Goal: Task Accomplishment & Management: Complete application form

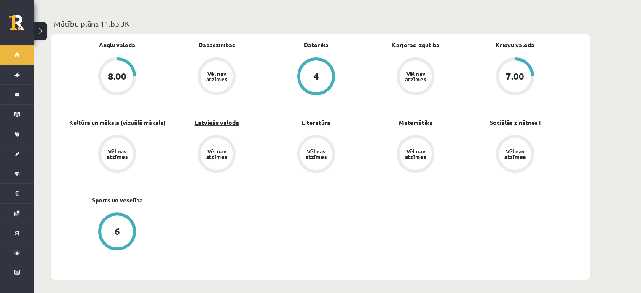
scroll to position [253, 0]
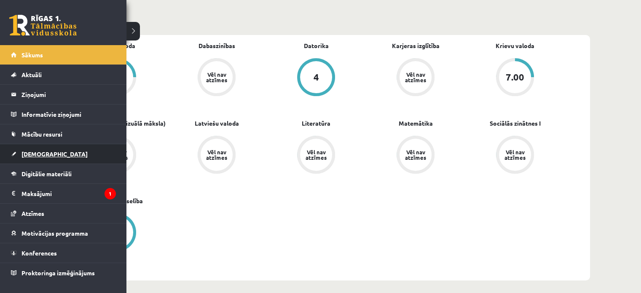
click at [41, 151] on span "[DEMOGRAPHIC_DATA]" at bounding box center [54, 154] width 66 height 8
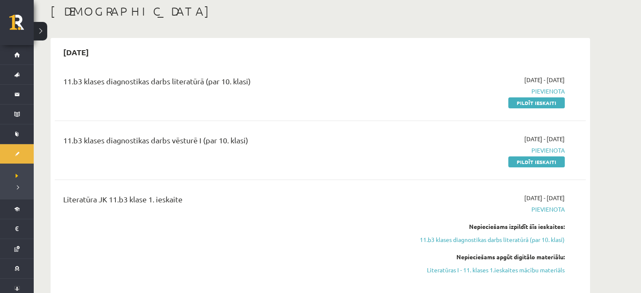
scroll to position [42, 0]
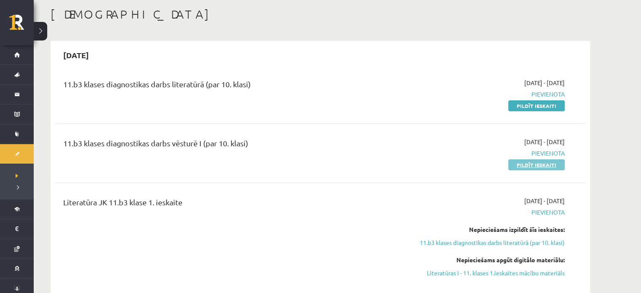
click at [559, 160] on link "Pildīt ieskaiti" at bounding box center [536, 164] width 56 height 11
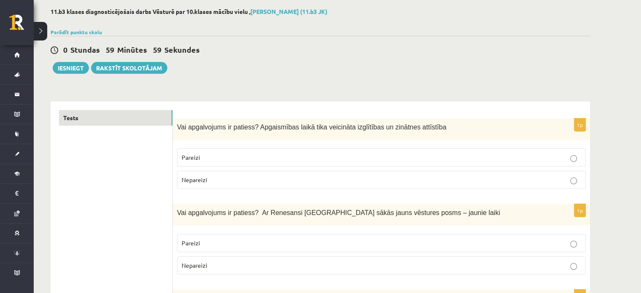
scroll to position [42, 0]
click at [179, 154] on label "Pareizi" at bounding box center [381, 156] width 409 height 18
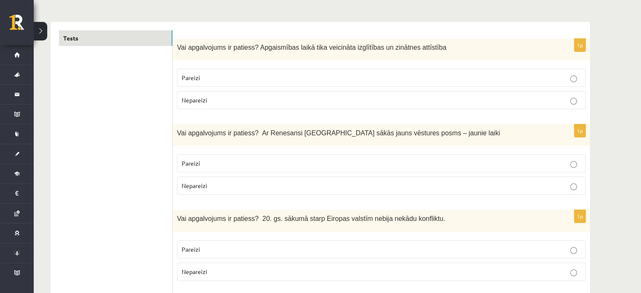
scroll to position [126, 0]
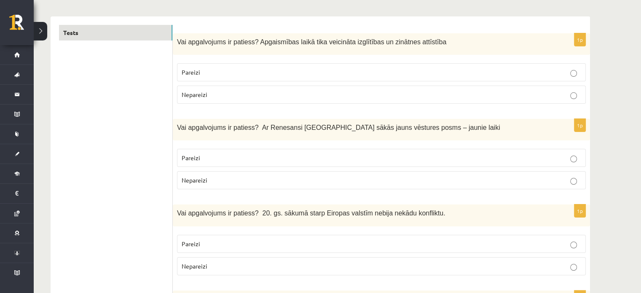
click at [266, 158] on p "Pareizi" at bounding box center [381, 157] width 399 height 9
click at [535, 171] on label "Nepareizi" at bounding box center [381, 180] width 409 height 18
click at [512, 146] on fieldset "Pareizi Nepareizi" at bounding box center [381, 167] width 409 height 47
click at [516, 154] on p "Pareizi" at bounding box center [381, 157] width 399 height 9
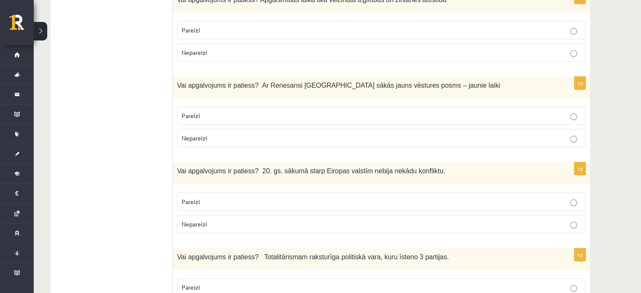
click at [248, 223] on p "Nepareizi" at bounding box center [381, 223] width 399 height 9
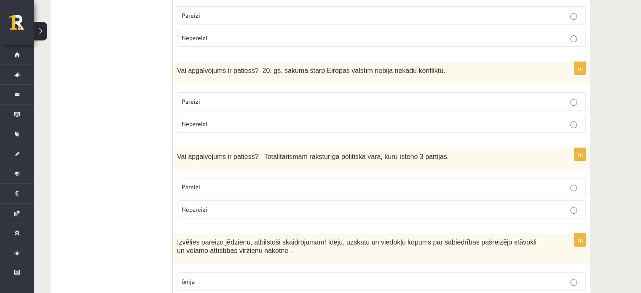
scroll to position [295, 0]
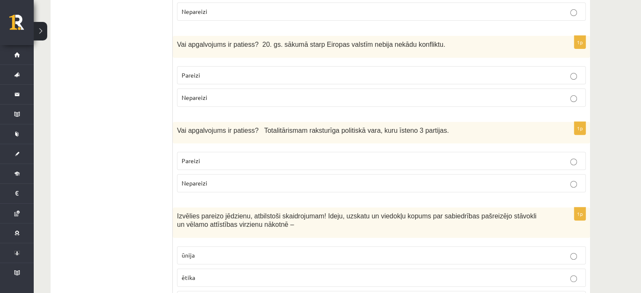
click at [288, 183] on p "Nepareizi" at bounding box center [381, 183] width 399 height 9
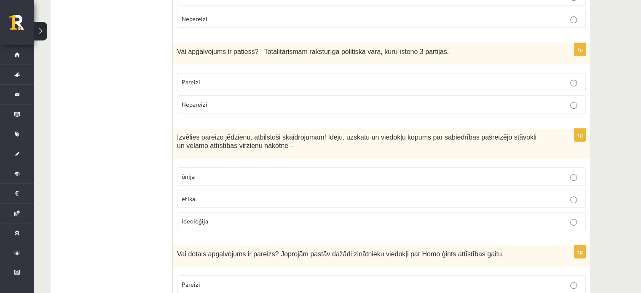
scroll to position [379, 0]
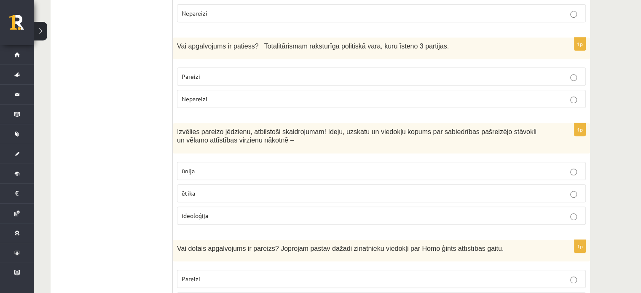
click at [241, 207] on label "ideoloģija" at bounding box center [381, 215] width 409 height 18
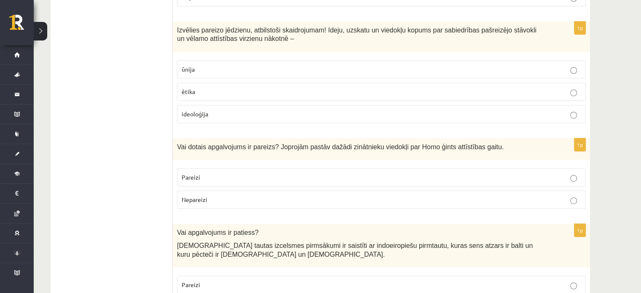
scroll to position [505, 0]
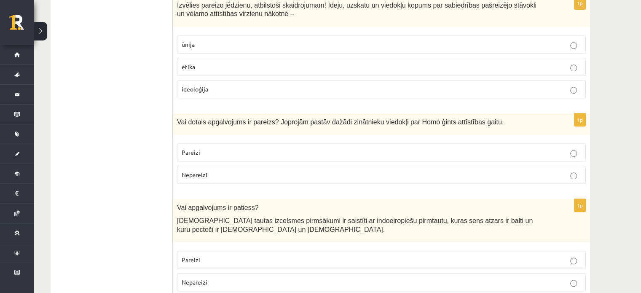
click at [303, 149] on p "Pareizi" at bounding box center [381, 152] width 399 height 9
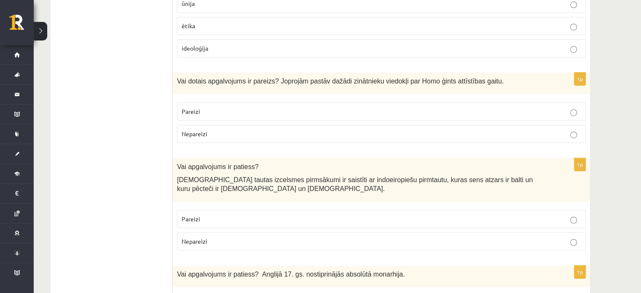
scroll to position [548, 0]
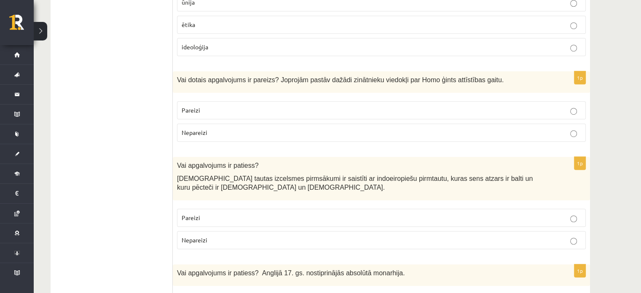
click at [303, 213] on p "Pareizi" at bounding box center [381, 217] width 399 height 9
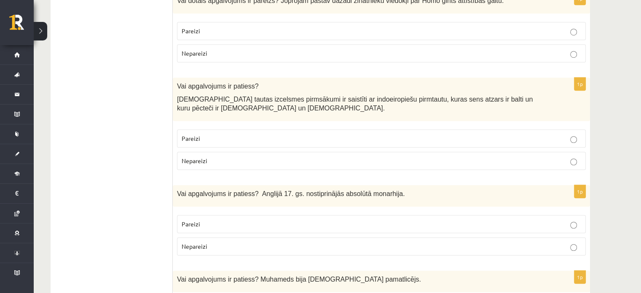
scroll to position [632, 0]
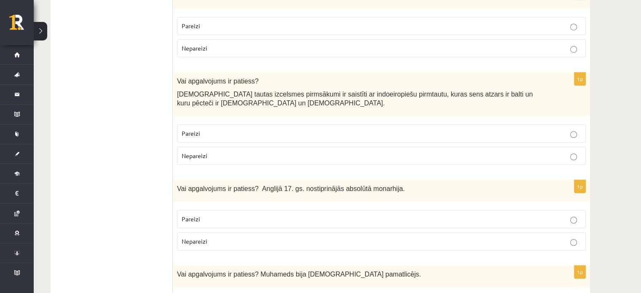
click at [262, 222] on label "Pareizi" at bounding box center [381, 219] width 409 height 18
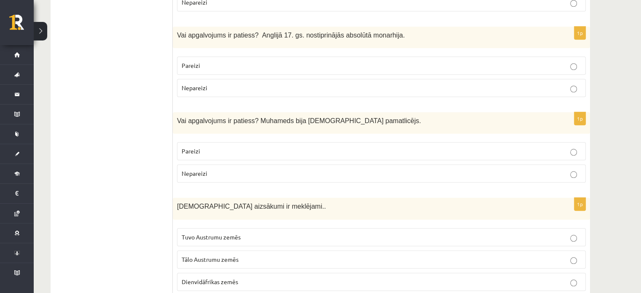
scroll to position [800, 0]
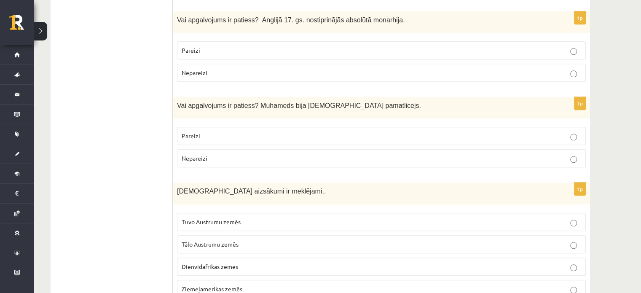
click at [272, 131] on p "Pareizi" at bounding box center [381, 135] width 399 height 9
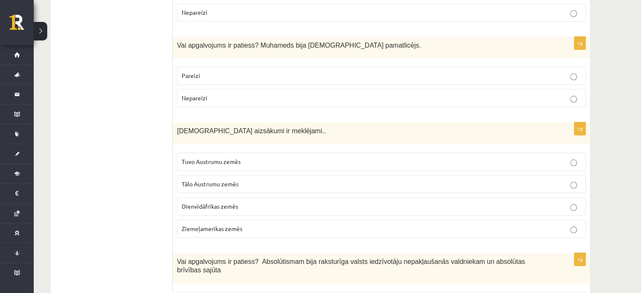
scroll to position [884, 0]
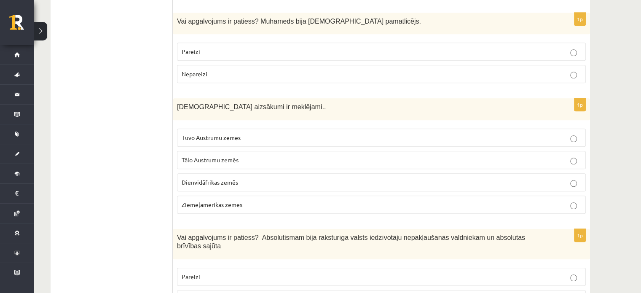
click at [252, 137] on p "Tuvo Austrumu zemēs" at bounding box center [381, 137] width 399 height 9
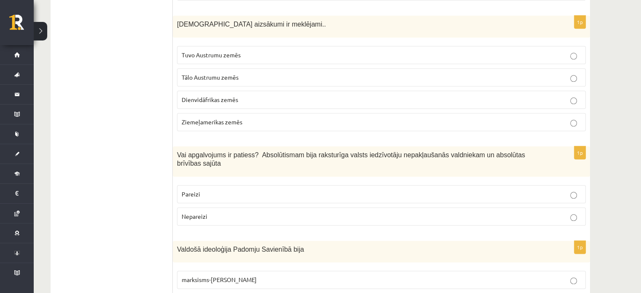
scroll to position [969, 0]
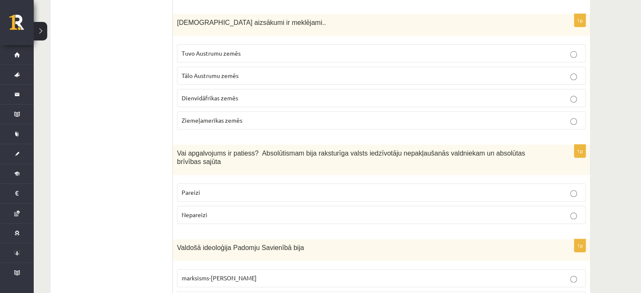
click at [359, 188] on p "Pareizi" at bounding box center [381, 192] width 399 height 9
click at [367, 210] on p "Nepareizi" at bounding box center [381, 214] width 399 height 9
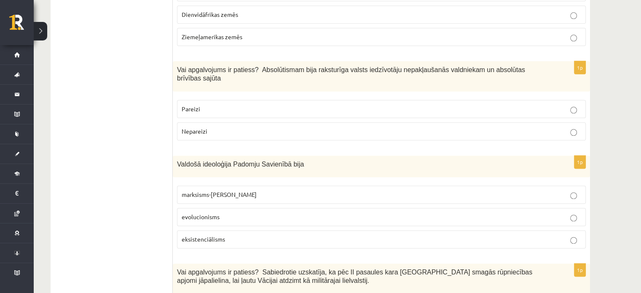
scroll to position [1053, 0]
click at [240, 189] on p "marksisms-ļeņinisms" at bounding box center [381, 193] width 399 height 9
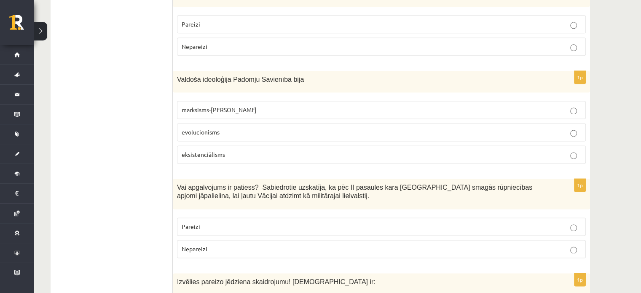
scroll to position [1137, 0]
click at [303, 244] on p "Nepareizi" at bounding box center [381, 248] width 399 height 9
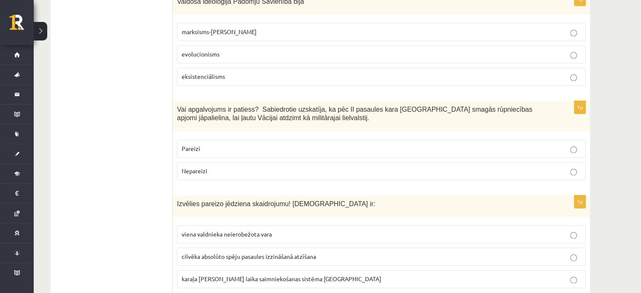
scroll to position [1221, 0]
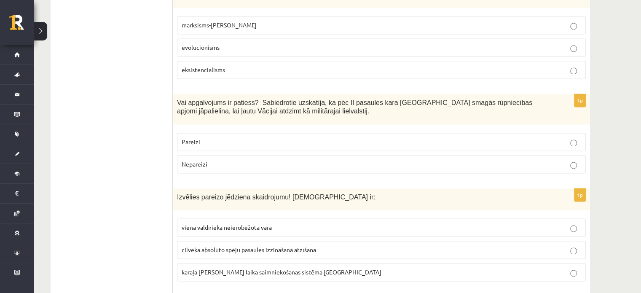
click at [272, 218] on label "viena valdnieka neierobežota vara" at bounding box center [381, 227] width 409 height 18
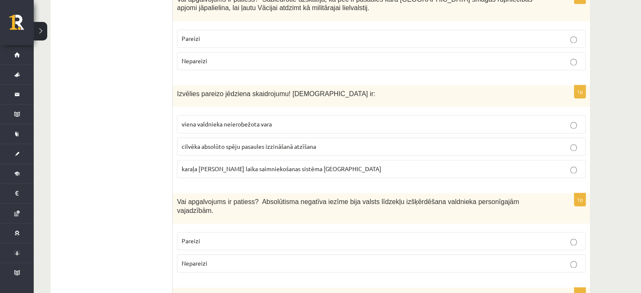
scroll to position [1348, 0]
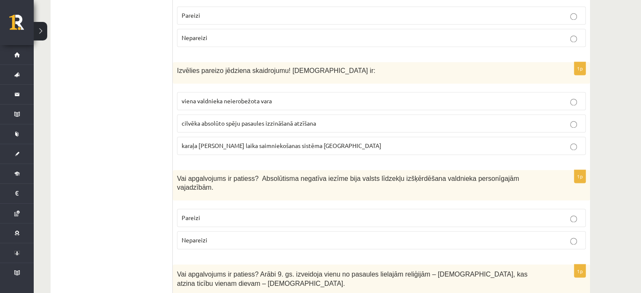
click at [275, 213] on p "Pareizi" at bounding box center [381, 217] width 399 height 9
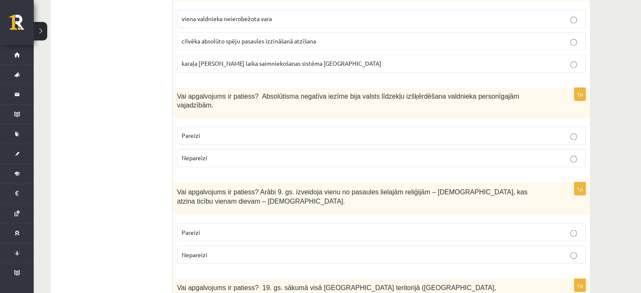
scroll to position [1432, 0]
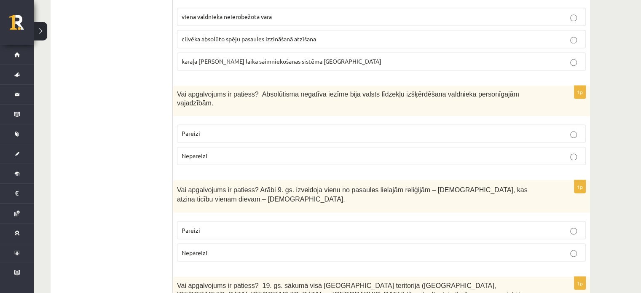
click at [249, 225] on p "Pareizi" at bounding box center [381, 229] width 399 height 9
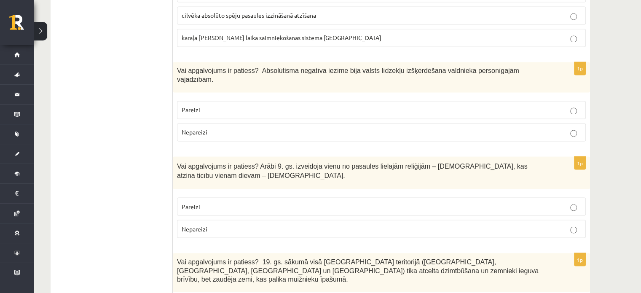
scroll to position [1558, 0]
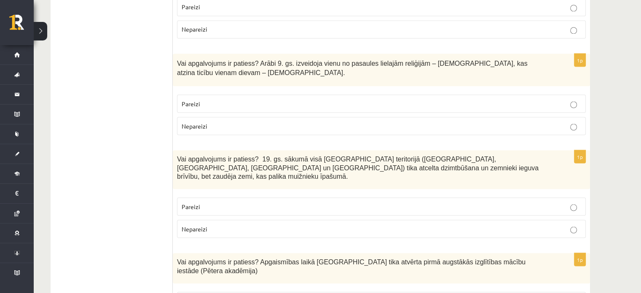
click at [230, 202] on p "Pareizi" at bounding box center [381, 206] width 399 height 9
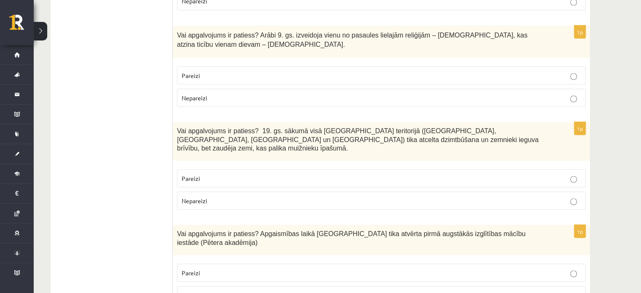
scroll to position [1643, 0]
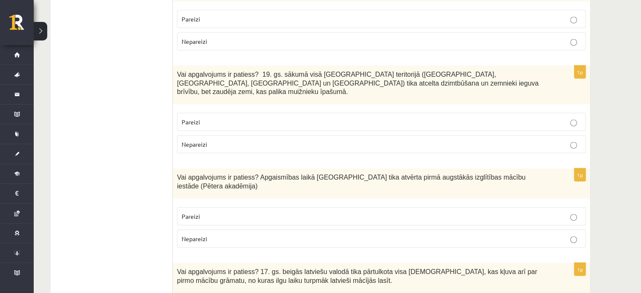
click at [245, 234] on p "Nepareizi" at bounding box center [381, 238] width 399 height 9
click at [250, 212] on p "Pareizi" at bounding box center [381, 216] width 399 height 9
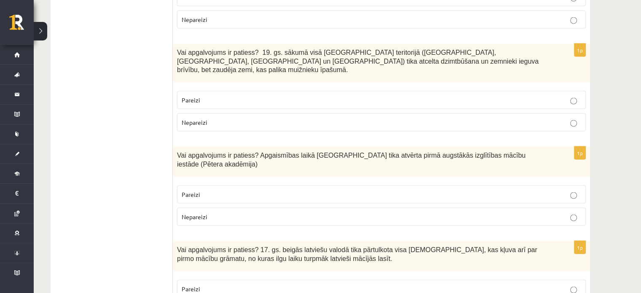
scroll to position [1769, 0]
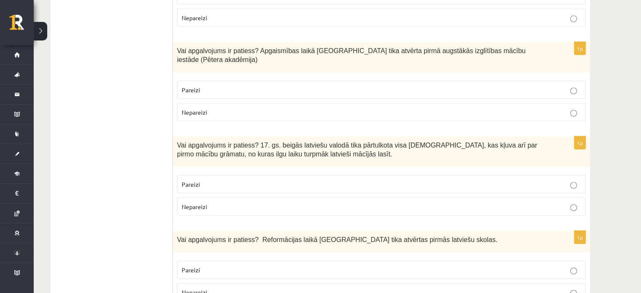
click at [246, 80] on fieldset "Pareizi Nepareizi" at bounding box center [381, 100] width 409 height 47
click at [246, 103] on label "Nepareizi" at bounding box center [381, 112] width 409 height 18
click at [260, 180] on p "Pareizi" at bounding box center [381, 184] width 399 height 9
click at [257, 202] on p "Nepareizi" at bounding box center [381, 206] width 399 height 9
click at [259, 175] on label "Pareizi" at bounding box center [381, 184] width 409 height 18
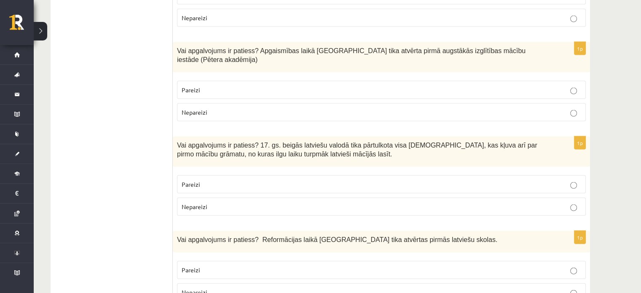
click at [257, 202] on p "Nepareizi" at bounding box center [381, 206] width 399 height 9
click at [257, 180] on p "Pareizi" at bounding box center [381, 184] width 399 height 9
click at [331, 265] on p "Pareizi" at bounding box center [381, 269] width 399 height 9
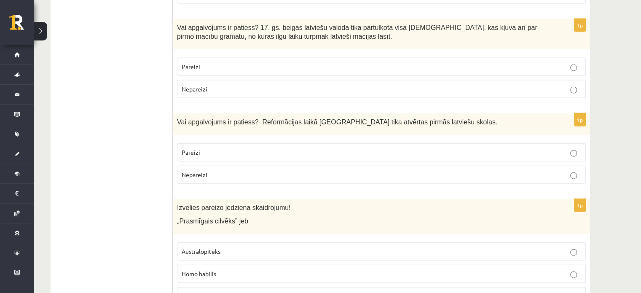
scroll to position [1895, 0]
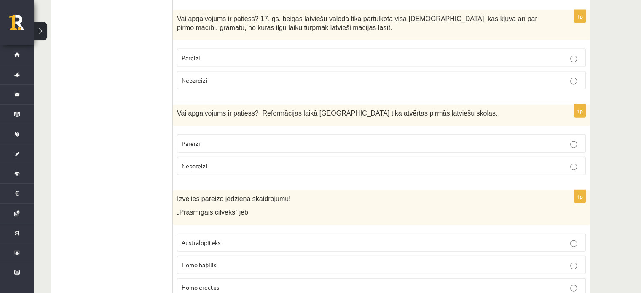
click at [353, 136] on div "1p Vai apgalvojums ir patiess? Reformācijas laikā Livonijā tika atvērtas pirmās…" at bounding box center [381, 142] width 417 height 77
click at [351, 157] on label "Nepareizi" at bounding box center [381, 166] width 409 height 18
click at [335, 139] on p "Pareizi" at bounding box center [381, 143] width 399 height 9
click at [344, 161] on p "Nepareizi" at bounding box center [381, 165] width 399 height 9
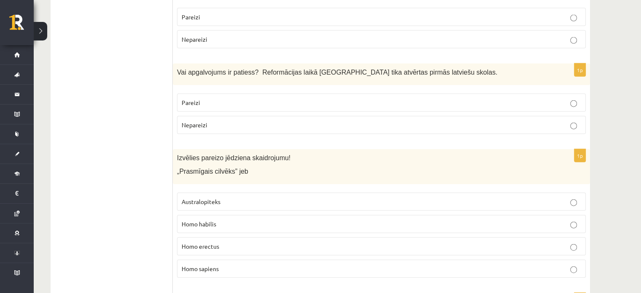
scroll to position [1937, 0]
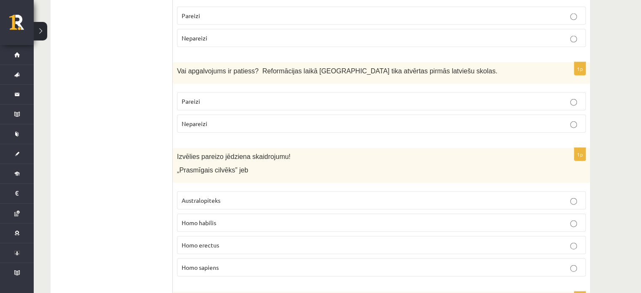
click at [241, 263] on p "Homo sapiens" at bounding box center [381, 267] width 399 height 9
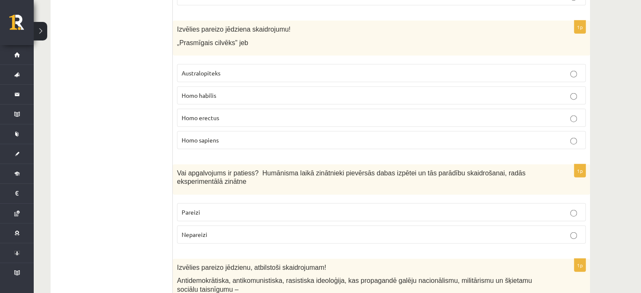
scroll to position [2064, 0]
click at [281, 208] on p "Pareizi" at bounding box center [381, 212] width 399 height 9
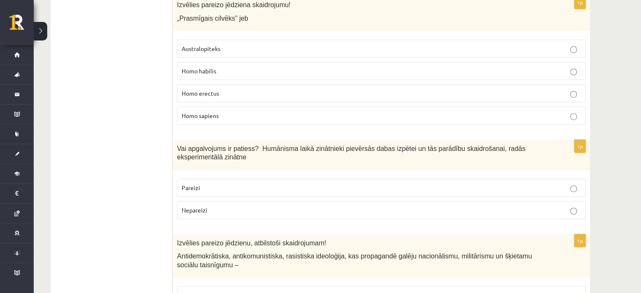
scroll to position [2190, 0]
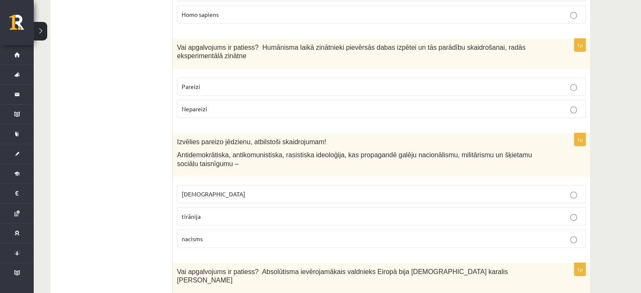
click at [261, 230] on label "nacisms" at bounding box center [381, 239] width 409 height 18
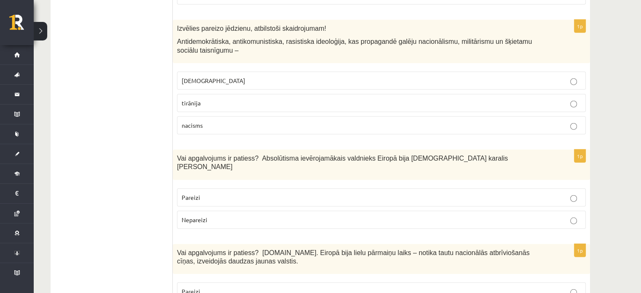
scroll to position [2316, 0]
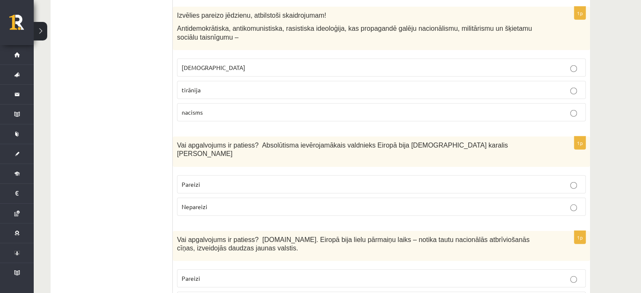
click at [275, 198] on label "Nepareizi" at bounding box center [381, 207] width 409 height 18
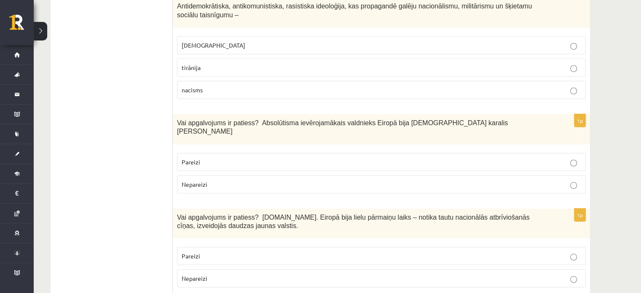
scroll to position [2401, 0]
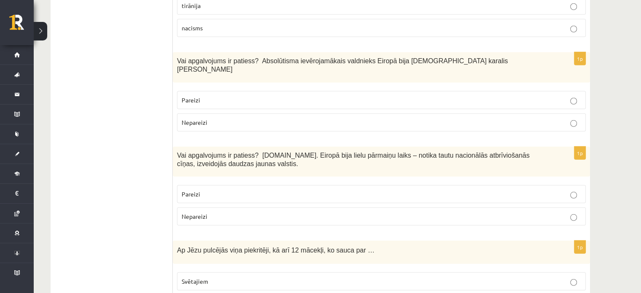
click at [268, 190] on p "Pareizi" at bounding box center [381, 194] width 399 height 9
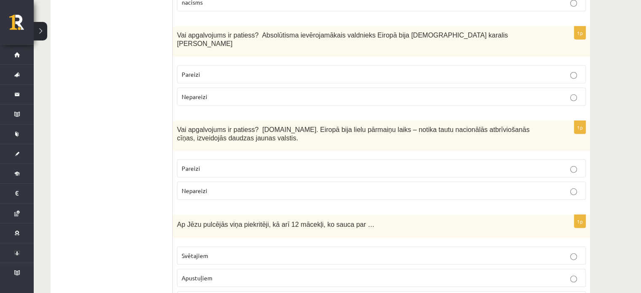
scroll to position [2527, 0]
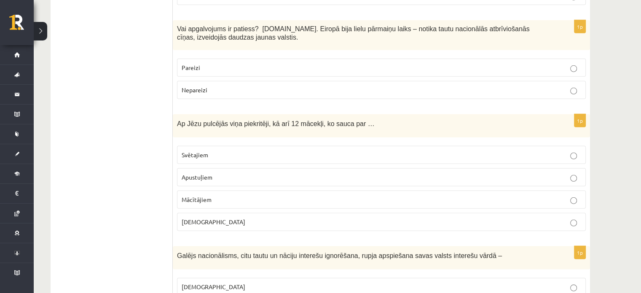
click at [232, 195] on p "Mācītājiem" at bounding box center [381, 199] width 399 height 9
click at [219, 173] on p "Apustuļiem" at bounding box center [381, 177] width 399 height 9
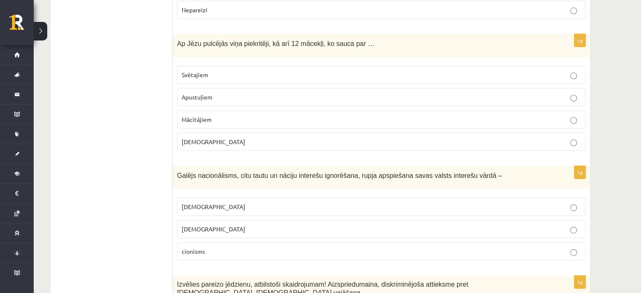
scroll to position [2611, 0]
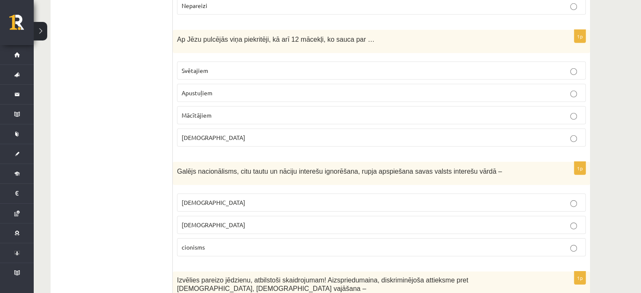
click at [238, 220] on p "nacionālisms" at bounding box center [381, 224] width 399 height 9
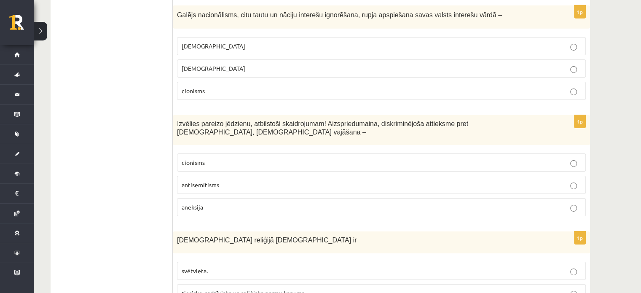
scroll to position [2766, 0]
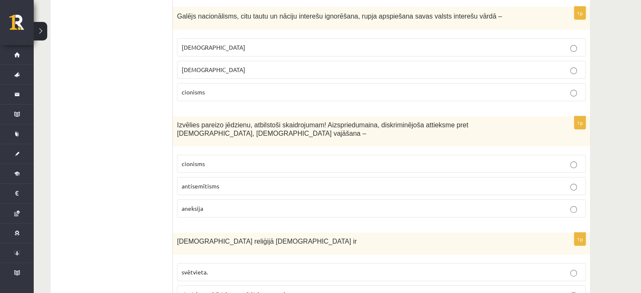
click at [239, 182] on p "antisemītisms" at bounding box center [381, 186] width 399 height 9
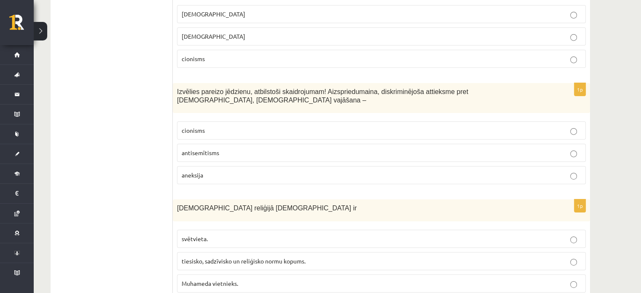
scroll to position [2850, 0]
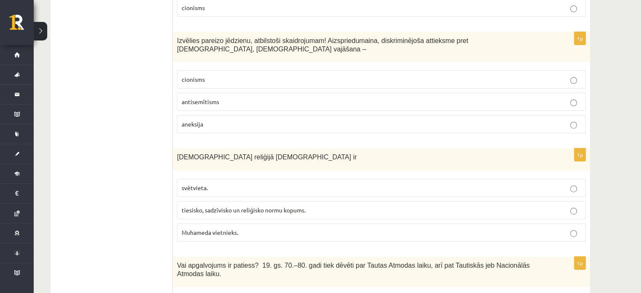
click at [245, 183] on p "svētvieta." at bounding box center [381, 187] width 399 height 9
click at [251, 201] on label "tiesisko, sadzīvisko un reliģisko normu kopums." at bounding box center [381, 210] width 409 height 18
click at [252, 201] on label "tiesisko, sadzīvisko un reliģisko normu kopums." at bounding box center [381, 210] width 409 height 18
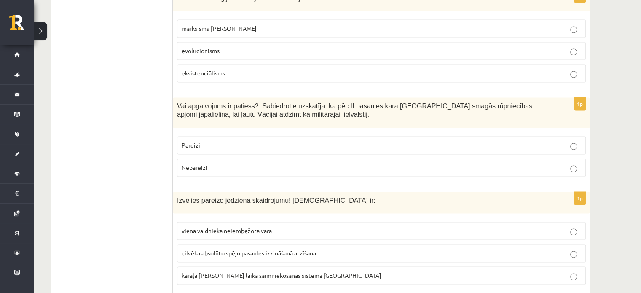
scroll to position [0, 0]
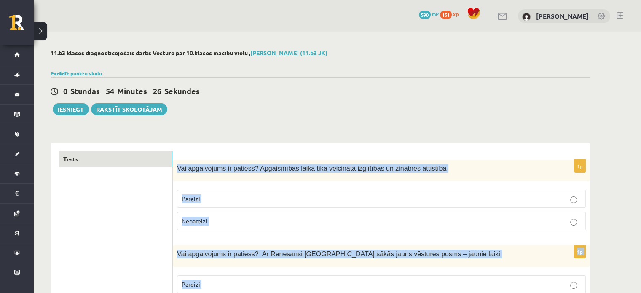
drag, startPoint x: 605, startPoint y: 256, endPoint x: 177, endPoint y: 168, distance: 436.4
copy form "Vai apgalvojums ir patiess? Apgaismības laikā tika veicināta izglītības un zinā…"
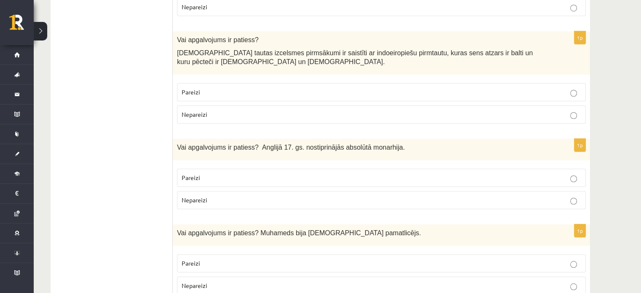
scroll to position [674, 0]
click at [342, 195] on p "Nepareizi" at bounding box center [381, 199] width 399 height 9
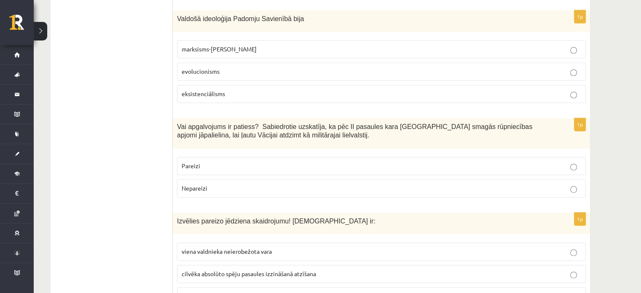
scroll to position [1221, 0]
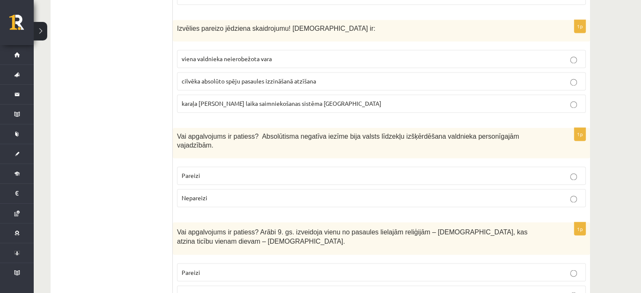
click at [238, 290] on p "Nepareizi" at bounding box center [381, 294] width 399 height 9
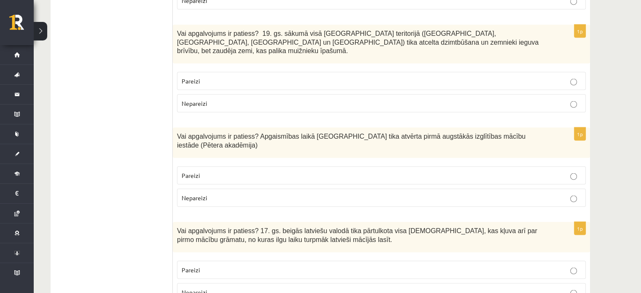
scroll to position [1685, 0]
click at [371, 98] on p "Nepareizi" at bounding box center [381, 102] width 399 height 9
click at [382, 170] on p "Pareizi" at bounding box center [381, 174] width 399 height 9
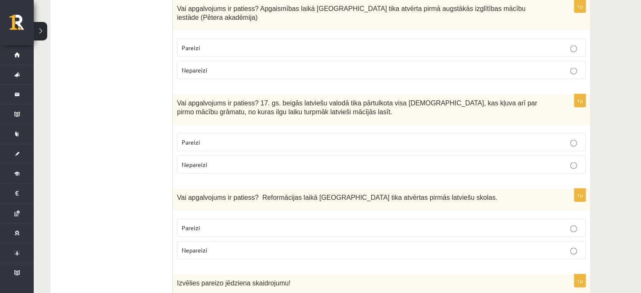
click at [397, 219] on label "Pareizi" at bounding box center [381, 228] width 409 height 18
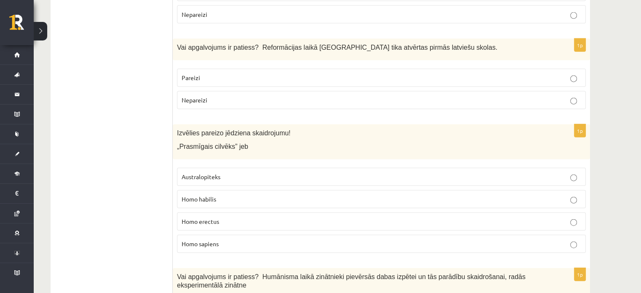
scroll to position [1937, 0]
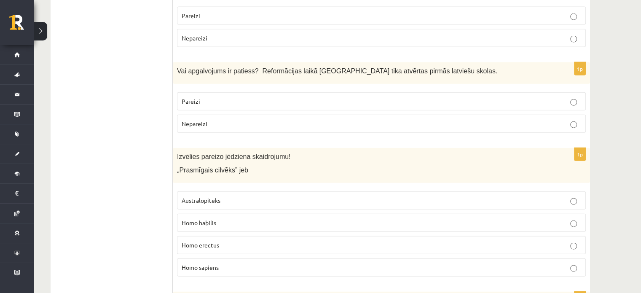
click at [252, 218] on p "Homo habilis" at bounding box center [381, 222] width 399 height 9
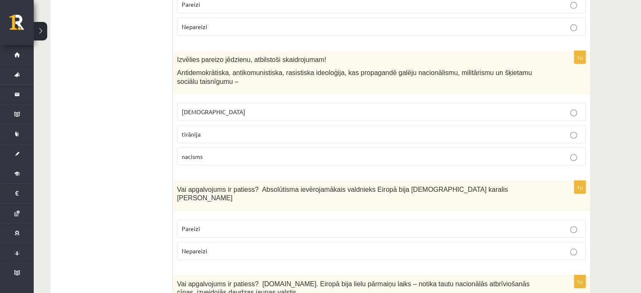
scroll to position [2274, 0]
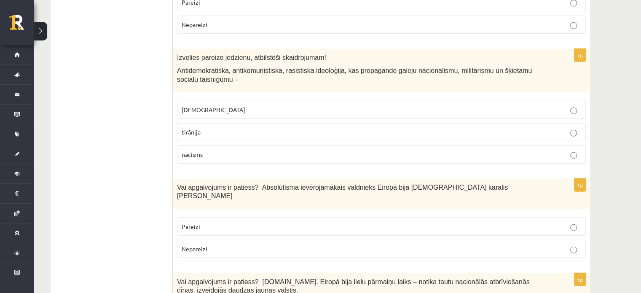
click at [185, 101] on label "fašisms" at bounding box center [381, 110] width 409 height 18
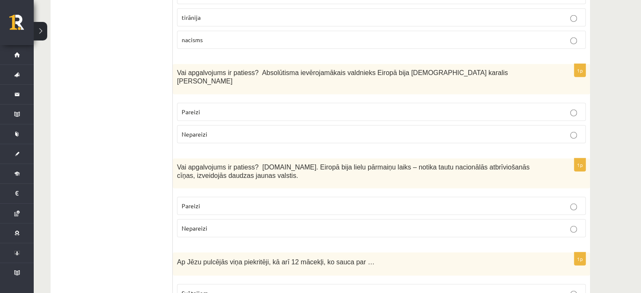
scroll to position [2401, 0]
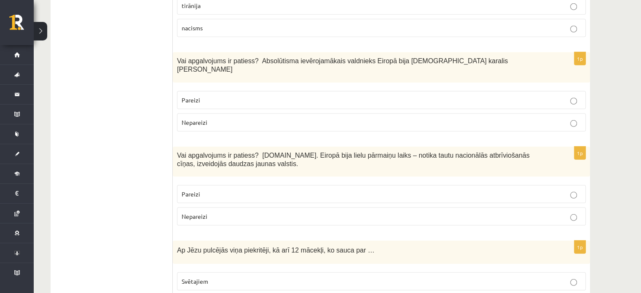
click at [261, 96] on p "Pareizi" at bounding box center [381, 100] width 399 height 9
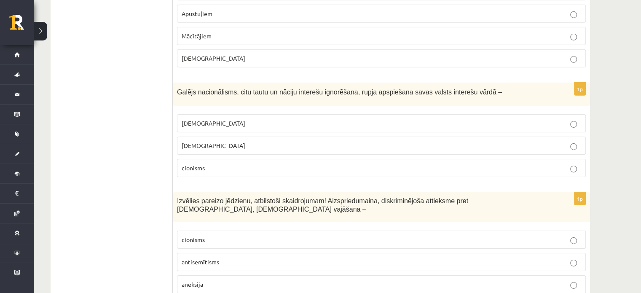
scroll to position [2695, 0]
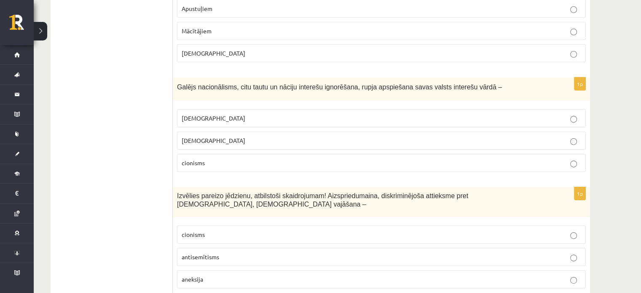
click at [237, 114] on p "šovinisms" at bounding box center [381, 118] width 399 height 9
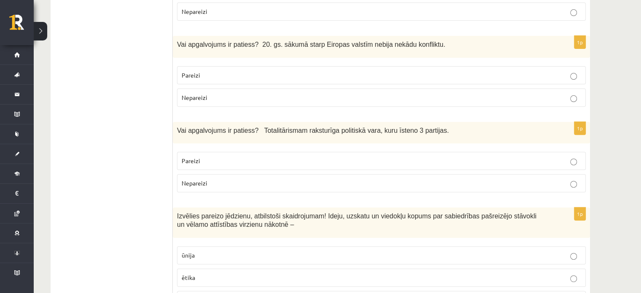
scroll to position [0, 0]
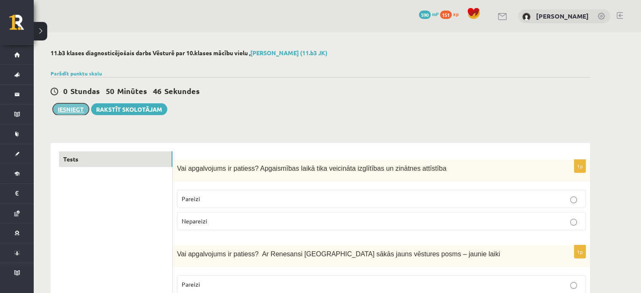
click at [68, 109] on button "Iesniegt" at bounding box center [71, 109] width 36 height 12
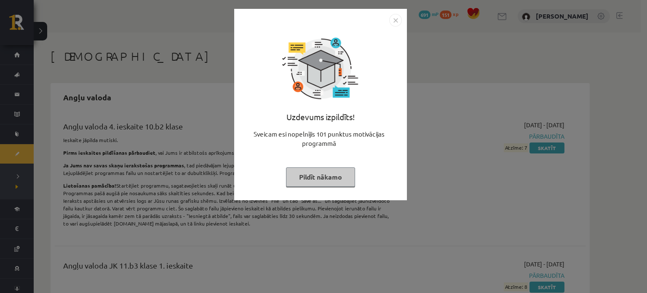
click at [315, 181] on button "Pildīt nākamo" at bounding box center [320, 176] width 69 height 19
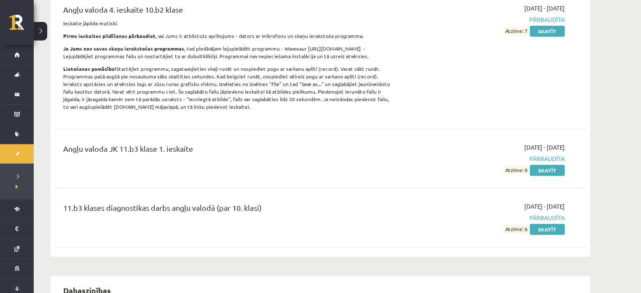
scroll to position [126, 0]
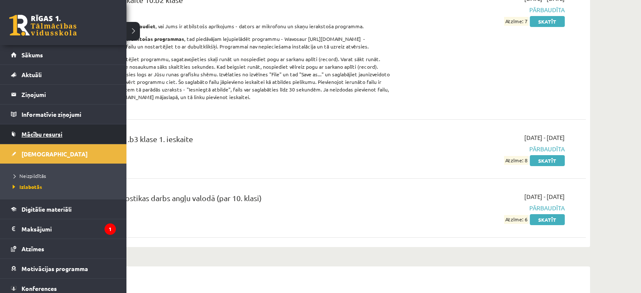
click at [37, 137] on link "Mācību resursi" at bounding box center [63, 133] width 105 height 19
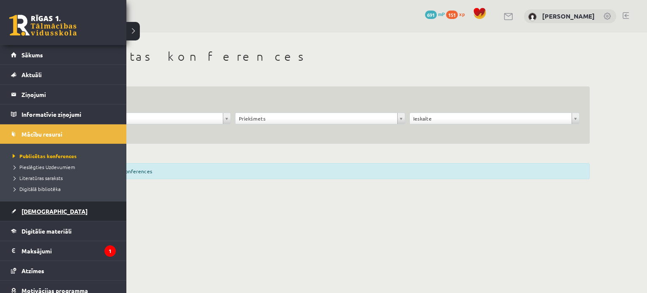
click at [51, 210] on link "[DEMOGRAPHIC_DATA]" at bounding box center [63, 210] width 105 height 19
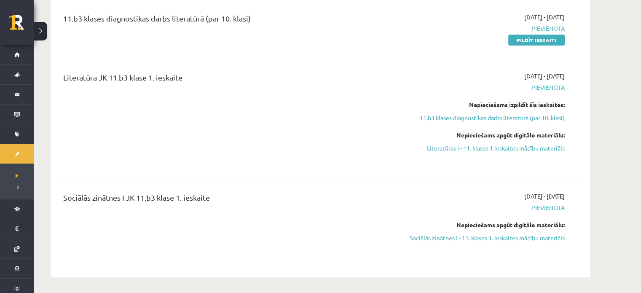
scroll to position [84, 0]
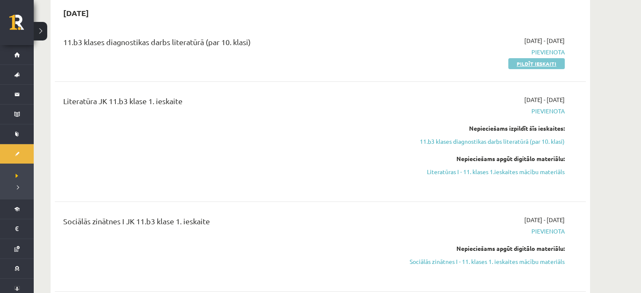
click at [554, 62] on link "Pildīt ieskaiti" at bounding box center [536, 63] width 56 height 11
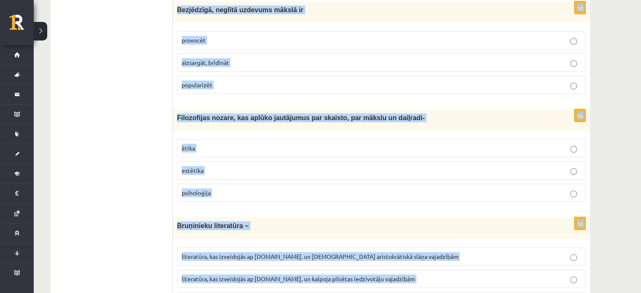
scroll to position [3200, 0]
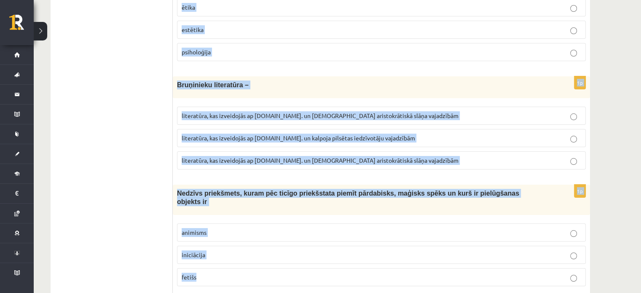
drag, startPoint x: 177, startPoint y: 23, endPoint x: 315, endPoint y: 257, distance: 271.7
copy form "Makrokosmoss ir pasaule, Visums zvaigznes, mēness planetārā sistēma 1p Latvijas…"
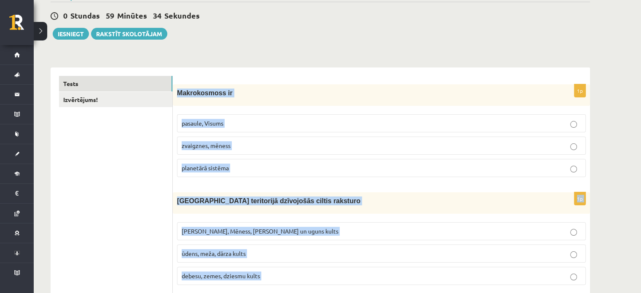
scroll to position [84, 0]
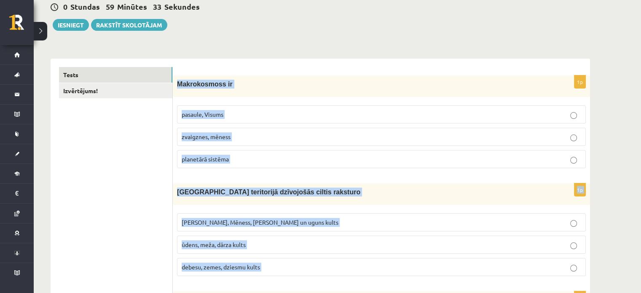
click at [248, 115] on p "pasaule, Visums" at bounding box center [381, 114] width 399 height 9
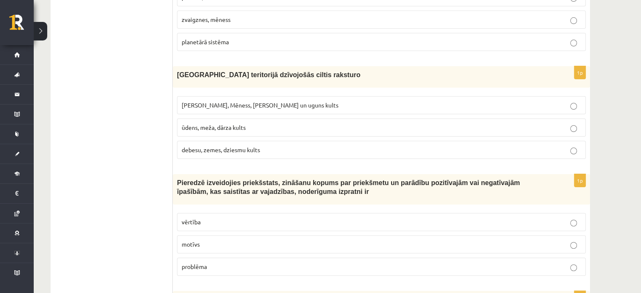
scroll to position [211, 0]
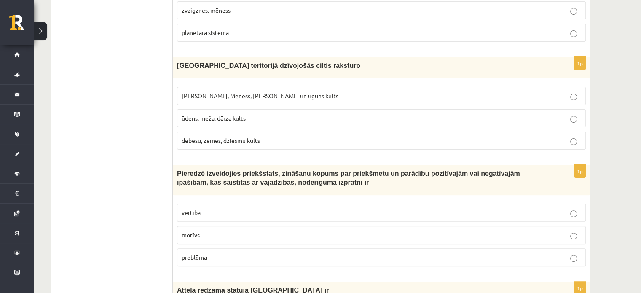
click at [230, 91] on p "Saules, Mēness, Pērkona un uguns kults" at bounding box center [381, 95] width 399 height 9
click at [210, 214] on p "vērtība" at bounding box center [381, 212] width 399 height 9
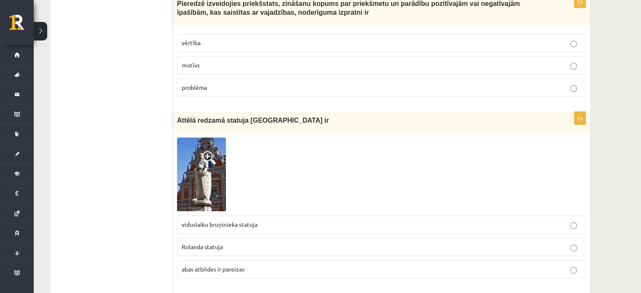
scroll to position [463, 0]
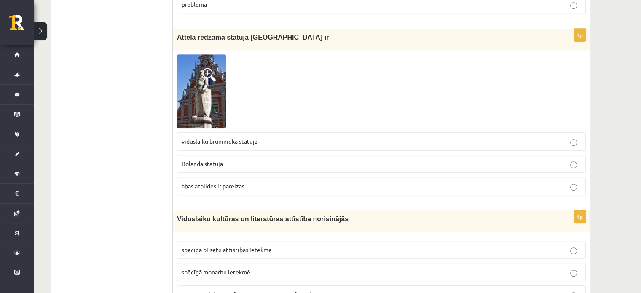
click at [211, 162] on span "Rolanda statuja" at bounding box center [202, 164] width 41 height 8
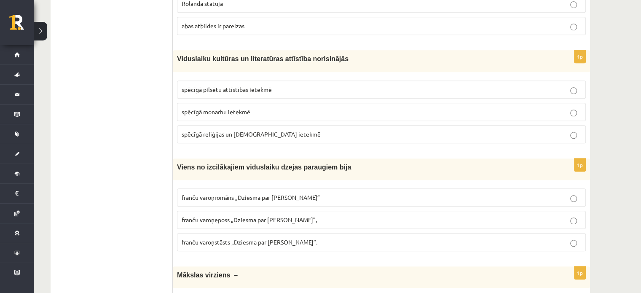
scroll to position [632, 0]
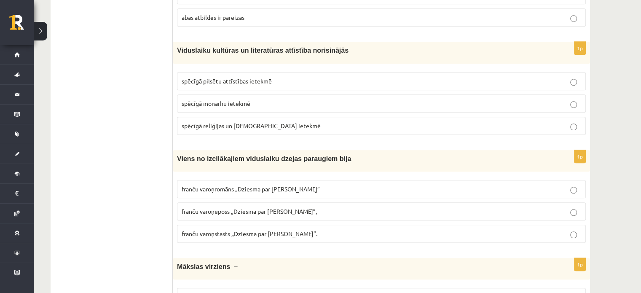
click at [215, 126] on p "spēcīgā reliģijas un baznīcas ietekmē" at bounding box center [381, 125] width 399 height 9
click at [242, 211] on span "franču varoņeposs „Dziesma par Rolandu”," at bounding box center [249, 211] width 135 height 8
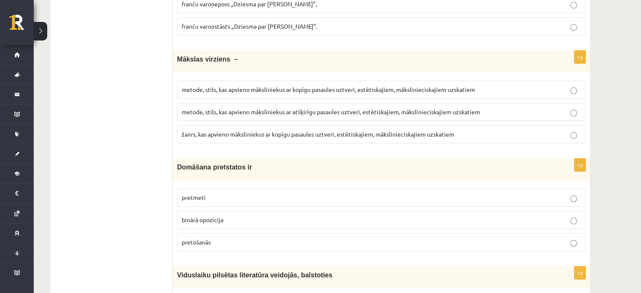
scroll to position [842, 0]
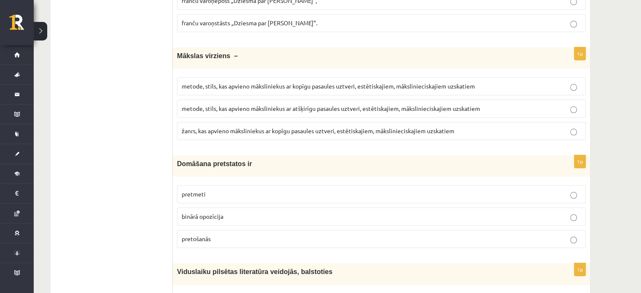
click at [261, 83] on span "metode, stils, kas apvieno māksliniekus ar kopīgu pasaules uztveri, estētiskaji…" at bounding box center [328, 86] width 293 height 8
click at [242, 212] on p "binārā opozīcija" at bounding box center [381, 216] width 399 height 9
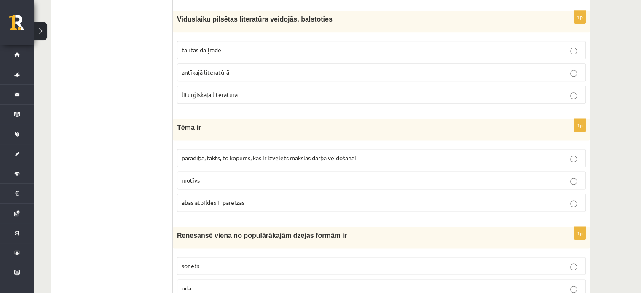
scroll to position [1095, 0]
click at [204, 48] on span "tautas daiļradē" at bounding box center [202, 49] width 40 height 8
click at [239, 153] on span "parādība, fakts, to kopums, kas ir izvēlēts mākslas darba veidošanai" at bounding box center [269, 157] width 174 height 8
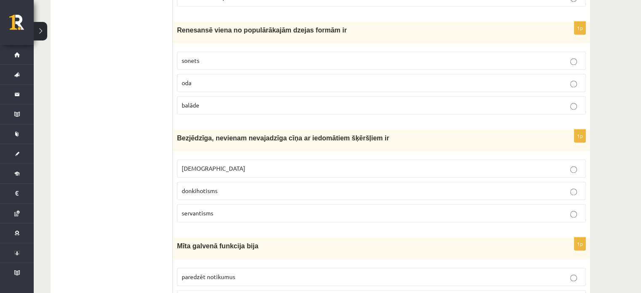
scroll to position [1306, 0]
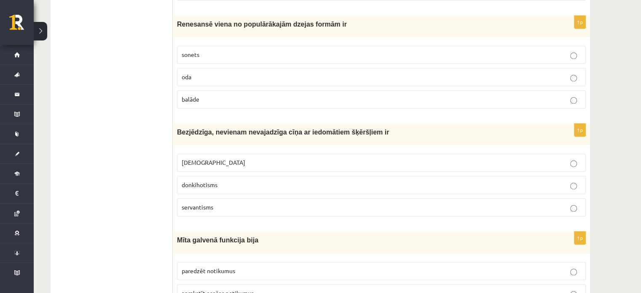
click at [208, 54] on label "sonets" at bounding box center [381, 54] width 409 height 18
click at [217, 180] on p "donkihotisms" at bounding box center [381, 184] width 399 height 9
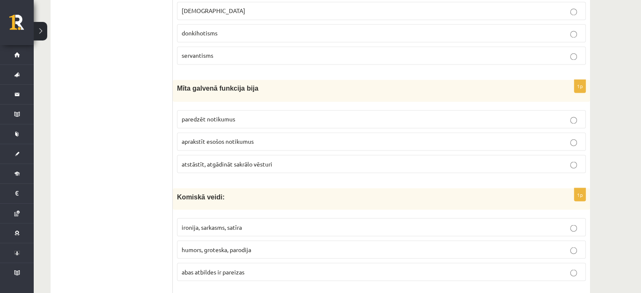
scroll to position [1516, 0]
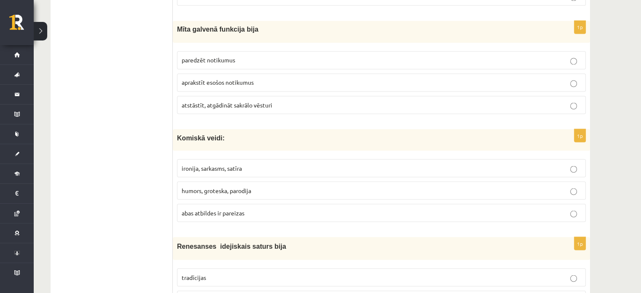
click at [232, 101] on span "atstāstīt, atgādināt sakrālo vēsturi" at bounding box center [227, 105] width 91 height 8
click at [219, 208] on span "abas atbildes ir pareizas" at bounding box center [213, 212] width 63 height 8
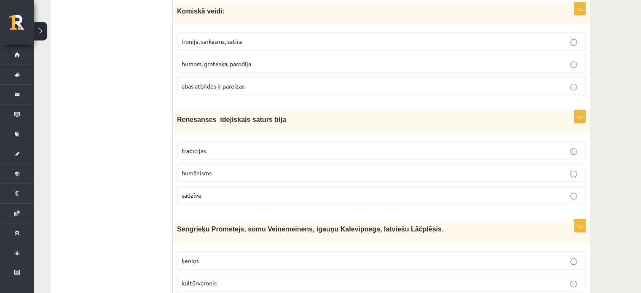
click at [227, 164] on label "humānisms" at bounding box center [381, 173] width 409 height 18
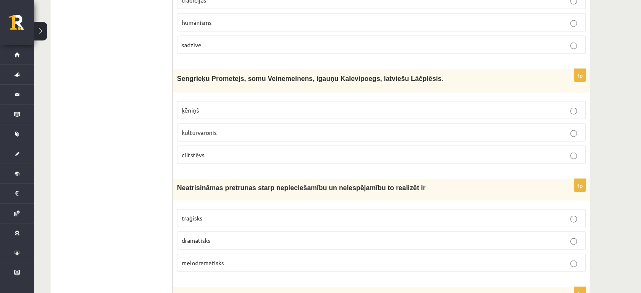
scroll to position [1769, 0]
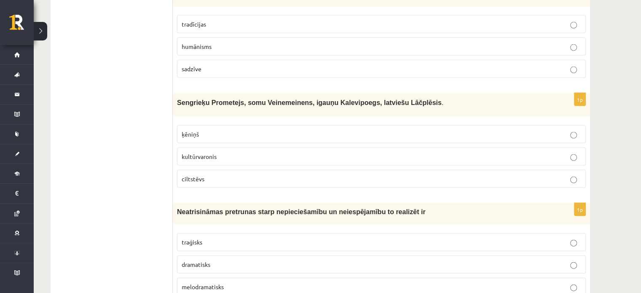
click at [237, 152] on p "kultūrvaronis" at bounding box center [381, 156] width 399 height 9
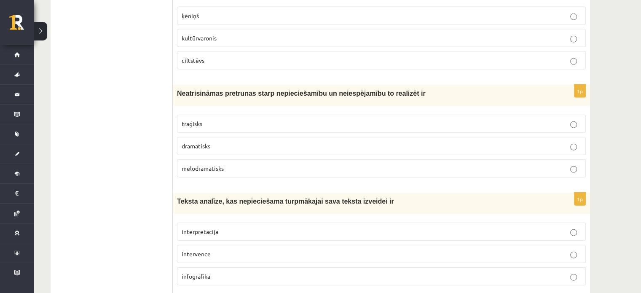
scroll to position [1895, 0]
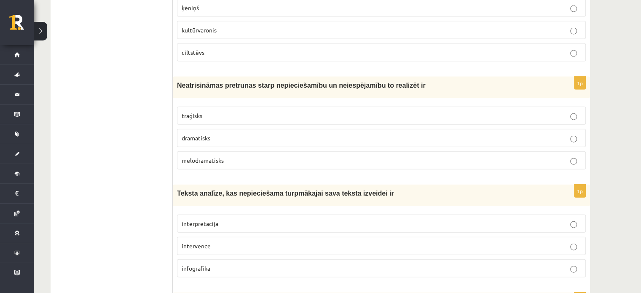
click at [195, 112] on label "traģisks" at bounding box center [381, 116] width 409 height 18
click at [217, 241] on p "intervence" at bounding box center [381, 245] width 399 height 9
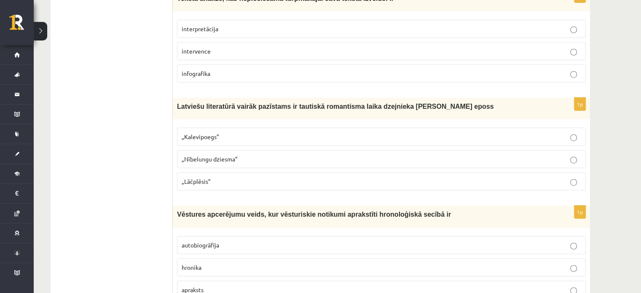
scroll to position [2148, 0]
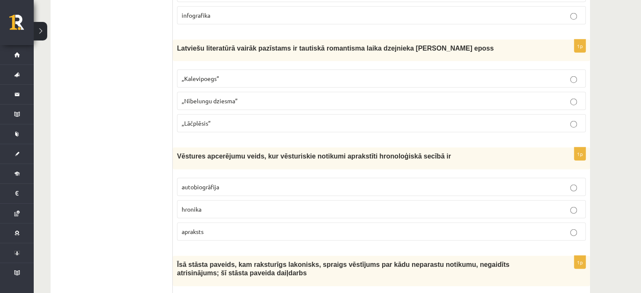
click at [213, 118] on label "„Lāčplēsis”" at bounding box center [381, 123] width 409 height 18
click at [200, 205] on span "hronika" at bounding box center [192, 209] width 20 height 8
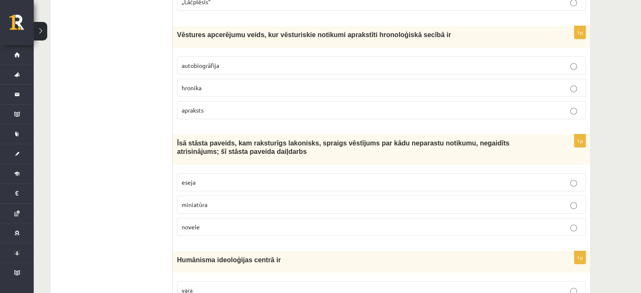
scroll to position [2274, 0]
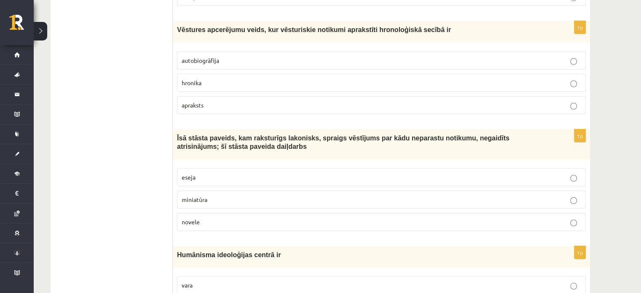
click at [214, 217] on p "novele" at bounding box center [381, 221] width 399 height 9
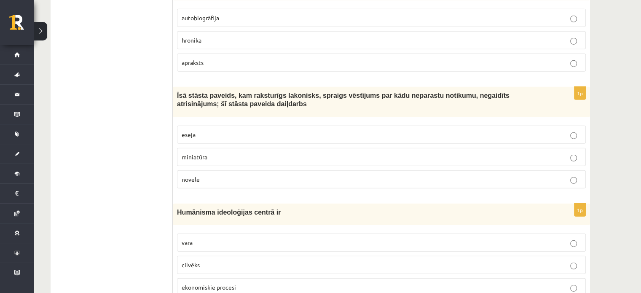
scroll to position [2443, 0]
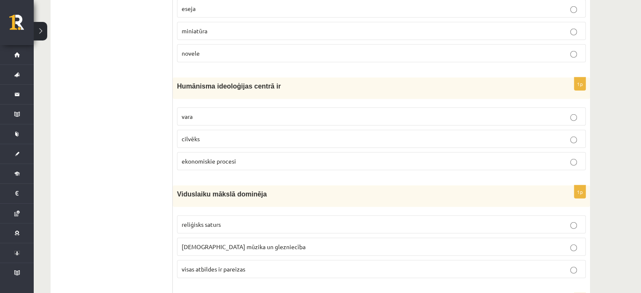
click at [214, 130] on label "cilvēks" at bounding box center [381, 139] width 409 height 18
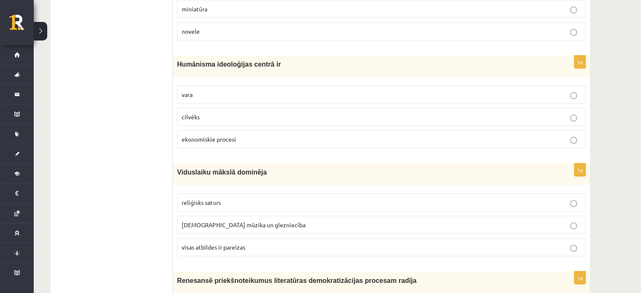
scroll to position [2527, 0]
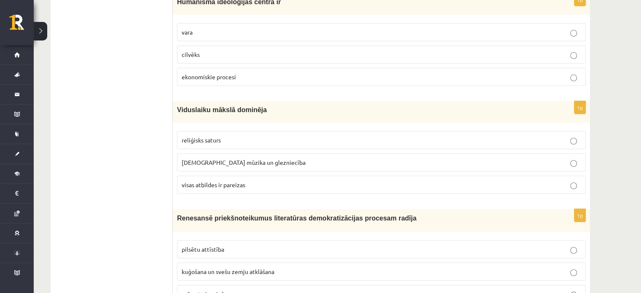
click at [216, 178] on label "visas atbildes ir pareizas" at bounding box center [381, 185] width 409 height 18
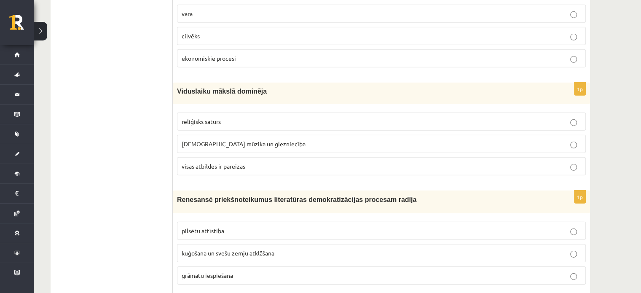
scroll to position [2653, 0]
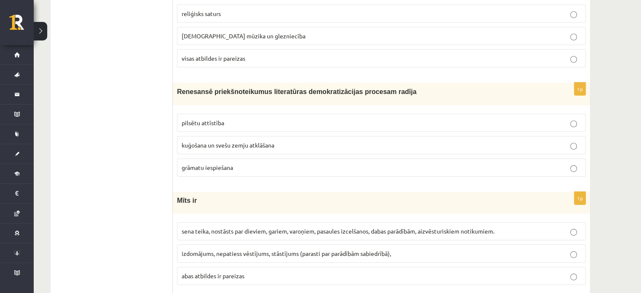
click at [234, 158] on label "grāmatu iespiešana" at bounding box center [381, 167] width 409 height 18
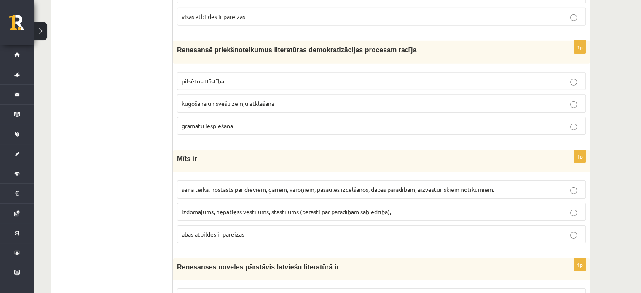
scroll to position [2695, 0]
click at [263, 185] on span "sena teika, nostāsts par dieviem, gariem, varoņiem, pasaules izcelšanos, dabas …" at bounding box center [338, 189] width 313 height 8
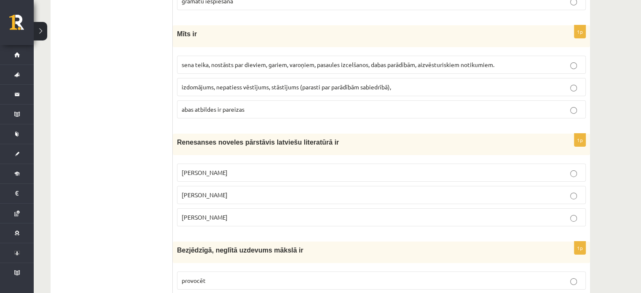
scroll to position [2822, 0]
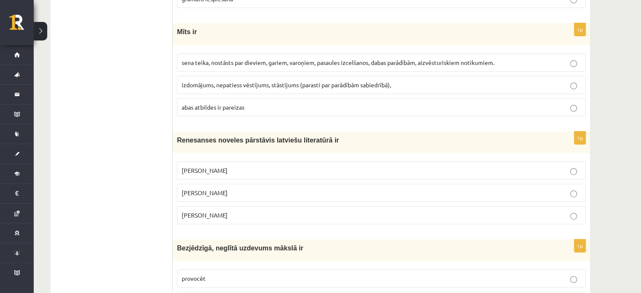
click at [242, 211] on p "Jānis Ezeriņš" at bounding box center [381, 215] width 399 height 9
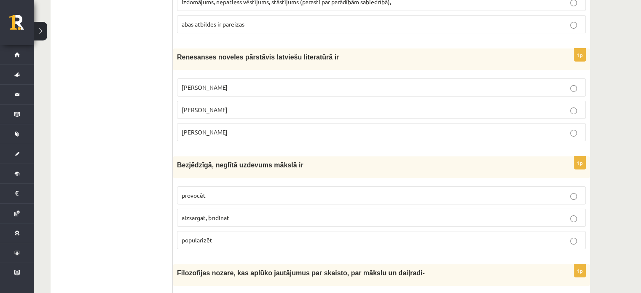
scroll to position [2906, 0]
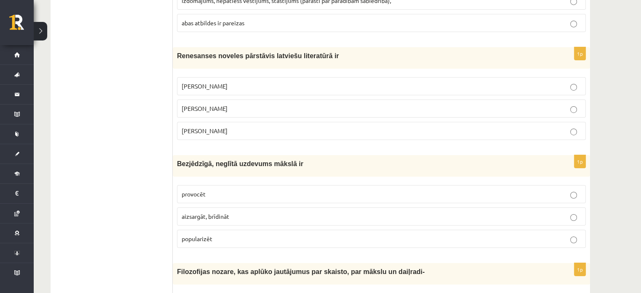
click at [197, 190] on span "provocēt" at bounding box center [194, 194] width 24 height 8
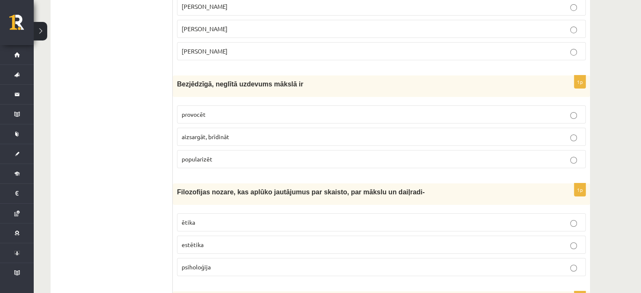
scroll to position [3032, 0]
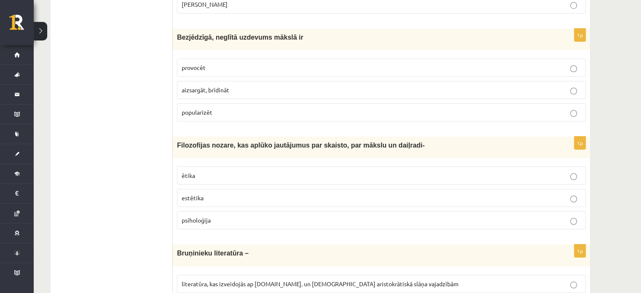
click at [223, 193] on p "estētika" at bounding box center [381, 197] width 399 height 9
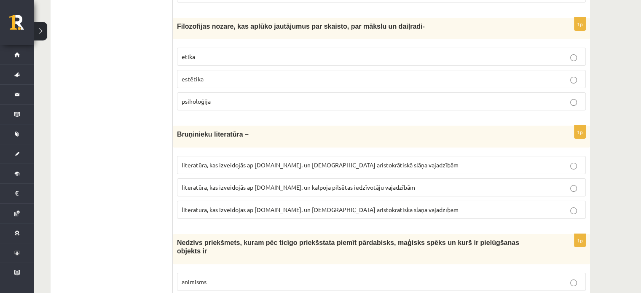
scroll to position [3159, 0]
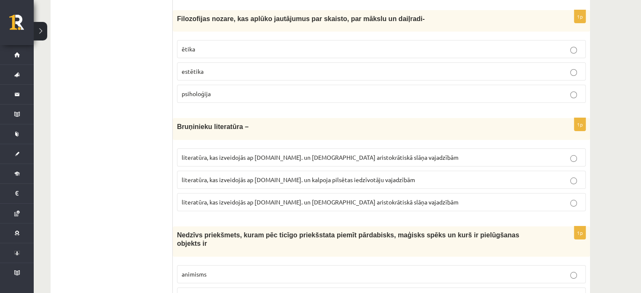
click at [293, 198] on span "literatūra, kas izveidojās ap 12.gs. un kalpoja aristokrātiskā slāņa vajadzībām" at bounding box center [320, 202] width 277 height 8
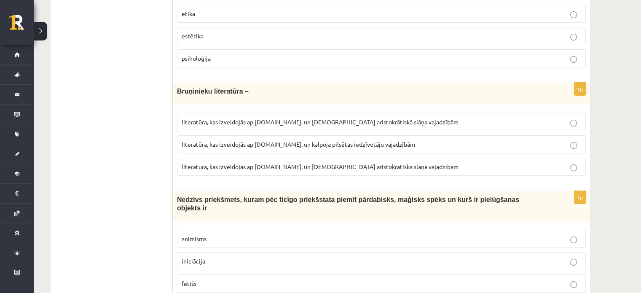
scroll to position [3200, 0]
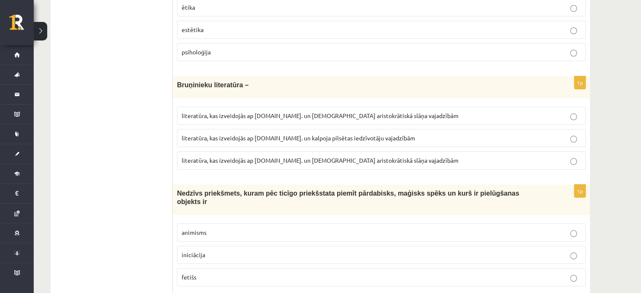
click at [235, 272] on p "fetišs" at bounding box center [381, 276] width 399 height 9
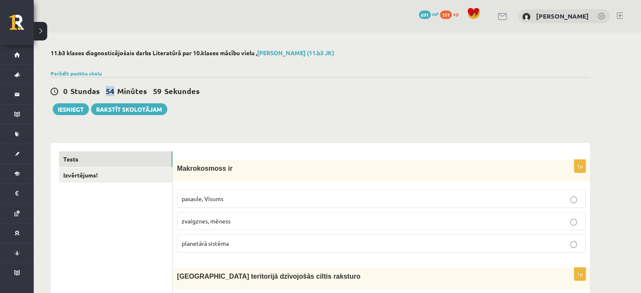
click at [117, 93] on span "54 Minūtes" at bounding box center [128, 91] width 44 height 10
click at [219, 104] on div "0 Stundas 54 Minūtes 59 Sekundes Ieskaite saglabāta! Iesniegt Rakstīt skolotājam" at bounding box center [320, 96] width 539 height 38
click at [85, 112] on button "Iesniegt" at bounding box center [71, 109] width 36 height 12
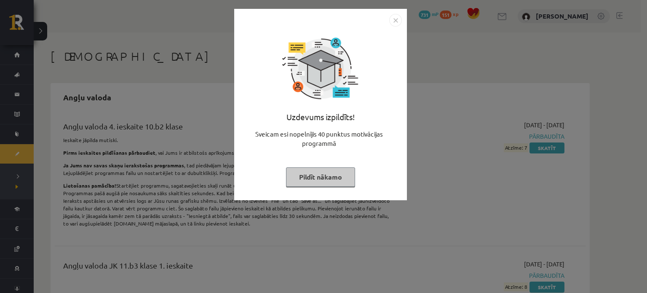
click at [317, 178] on button "Pildīt nākamo" at bounding box center [320, 176] width 69 height 19
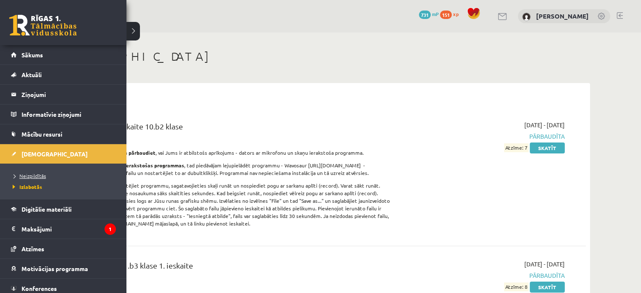
click at [40, 172] on span "Neizpildītās" at bounding box center [28, 175] width 35 height 7
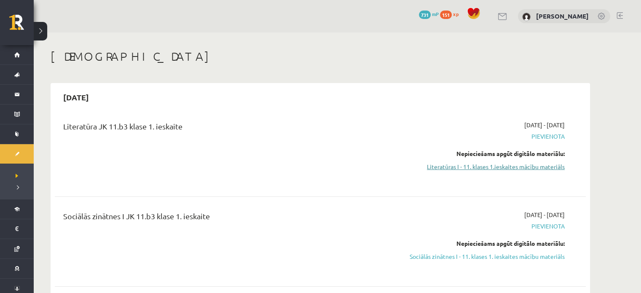
click at [513, 166] on link "Literatūras I - 11. klases 1.ieskaites mācību materiāls" at bounding box center [485, 166] width 159 height 9
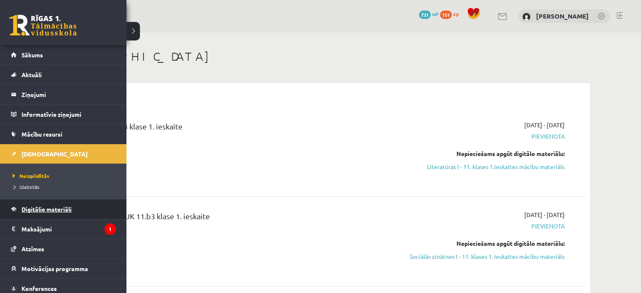
click at [54, 210] on span "Digitālie materiāli" at bounding box center [46, 209] width 50 height 8
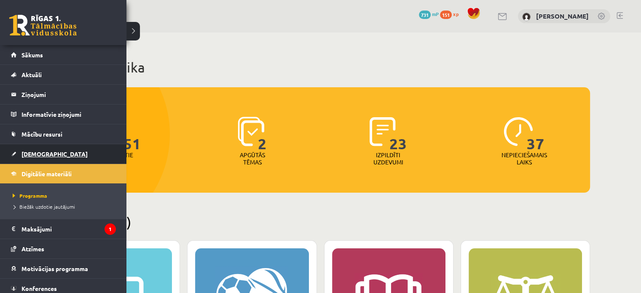
click at [46, 159] on link "[DEMOGRAPHIC_DATA]" at bounding box center [63, 153] width 105 height 19
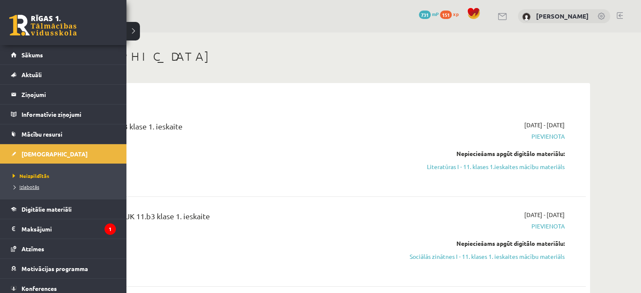
click at [24, 188] on span "Izlabotās" at bounding box center [25, 186] width 29 height 7
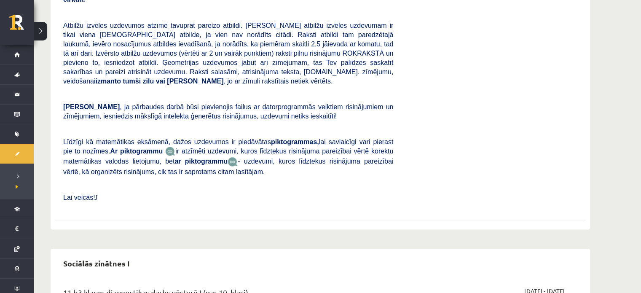
scroll to position [1659, 0]
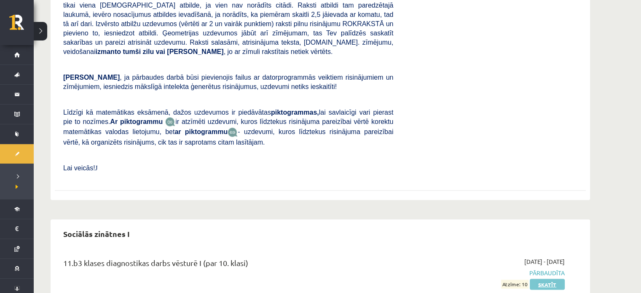
click at [542, 279] on link "Skatīt" at bounding box center [546, 284] width 35 height 11
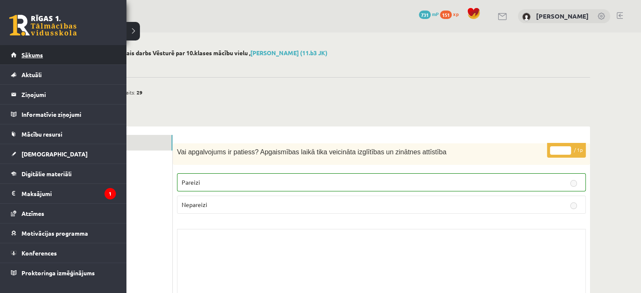
click at [43, 46] on link "Sākums" at bounding box center [63, 54] width 105 height 19
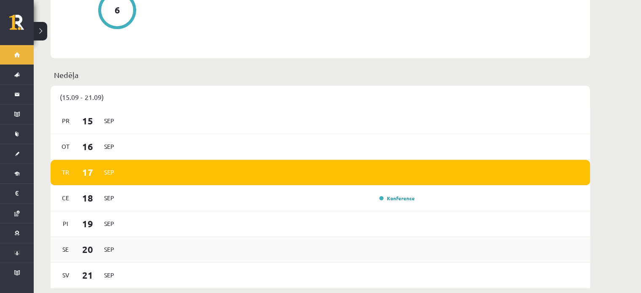
scroll to position [548, 0]
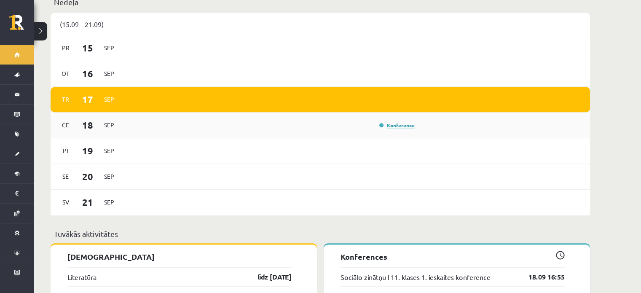
click at [403, 122] on link "Konference" at bounding box center [396, 125] width 35 height 7
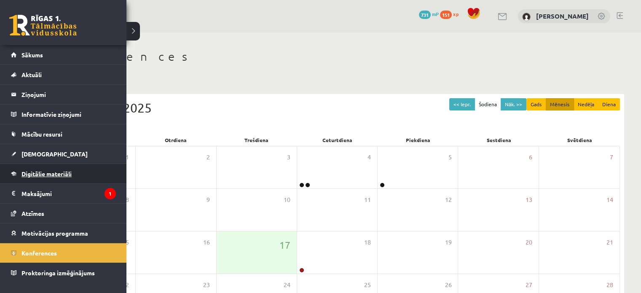
click at [83, 182] on link "Digitālie materiāli" at bounding box center [63, 173] width 105 height 19
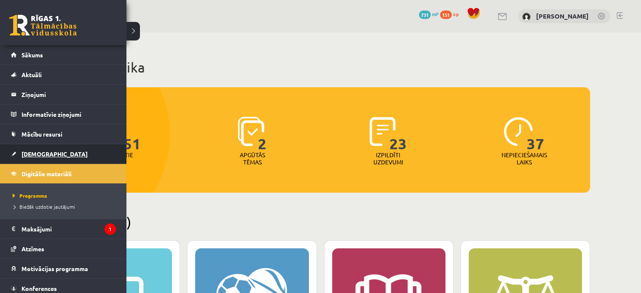
click at [33, 156] on link "[DEMOGRAPHIC_DATA]" at bounding box center [63, 153] width 105 height 19
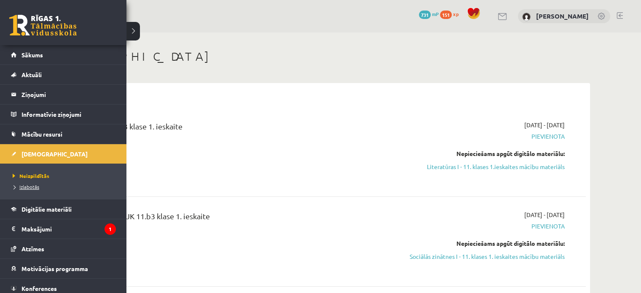
click at [26, 187] on span "Izlabotās" at bounding box center [25, 186] width 29 height 7
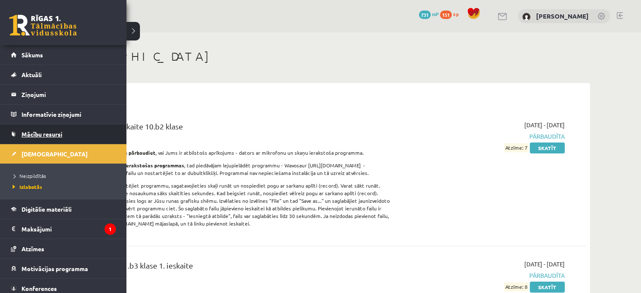
click at [29, 134] on span "Mācību resursi" at bounding box center [41, 134] width 41 height 8
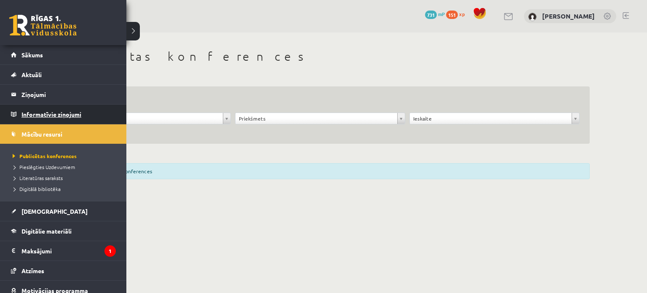
click at [38, 113] on legend "Informatīvie ziņojumi 0" at bounding box center [68, 113] width 94 height 19
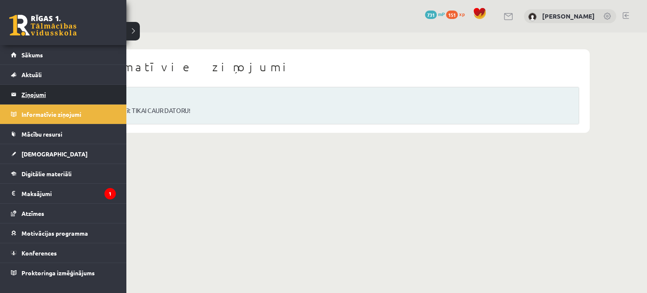
click at [31, 91] on legend "Ziņojumi 0" at bounding box center [68, 94] width 94 height 19
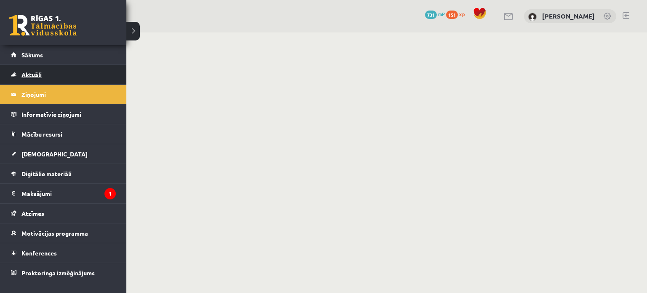
click at [32, 78] on link "Aktuāli" at bounding box center [63, 74] width 105 height 19
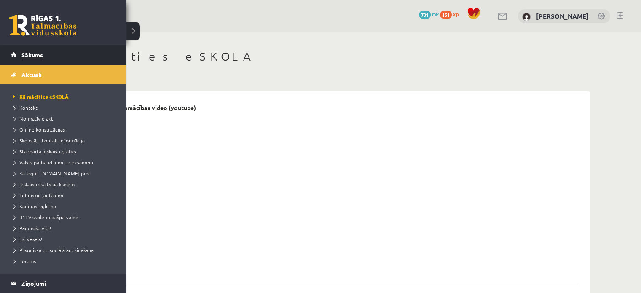
click at [32, 61] on link "Sākums" at bounding box center [63, 54] width 105 height 19
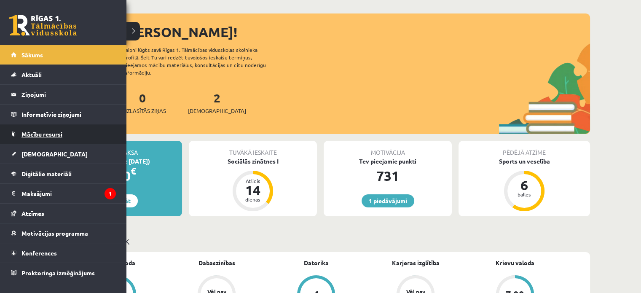
scroll to position [126, 0]
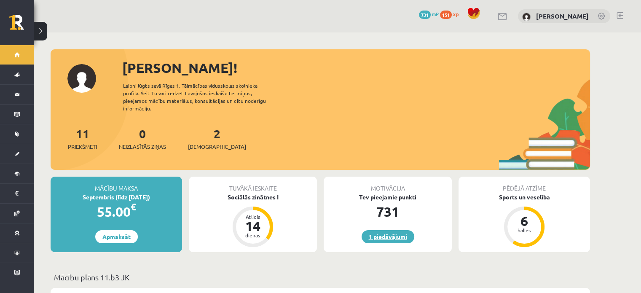
click at [391, 233] on link "1 piedāvājumi" at bounding box center [387, 236] width 53 height 13
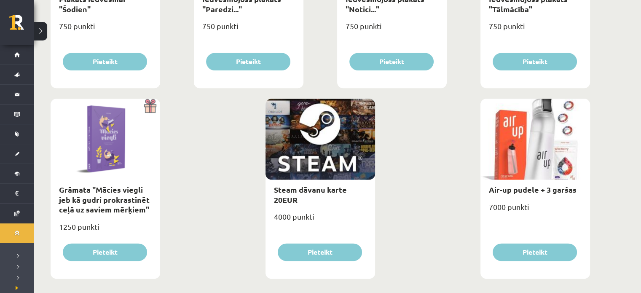
scroll to position [1001, 0]
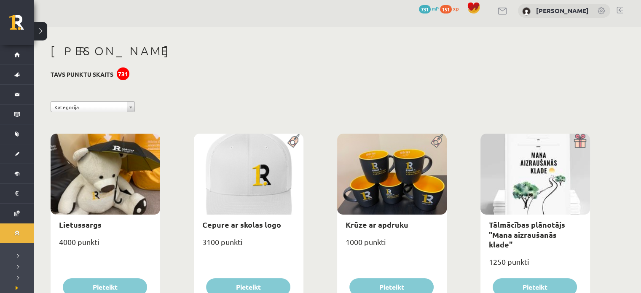
scroll to position [0, 0]
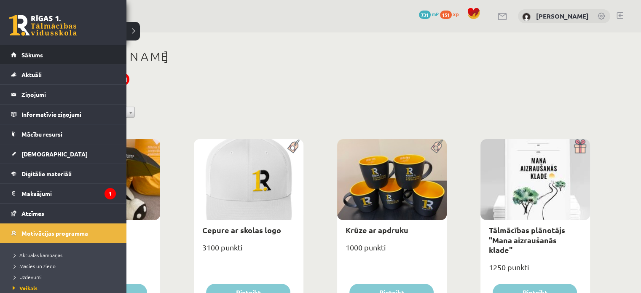
click at [35, 61] on link "Sākums" at bounding box center [63, 54] width 105 height 19
